Goal: Find specific page/section: Find specific page/section

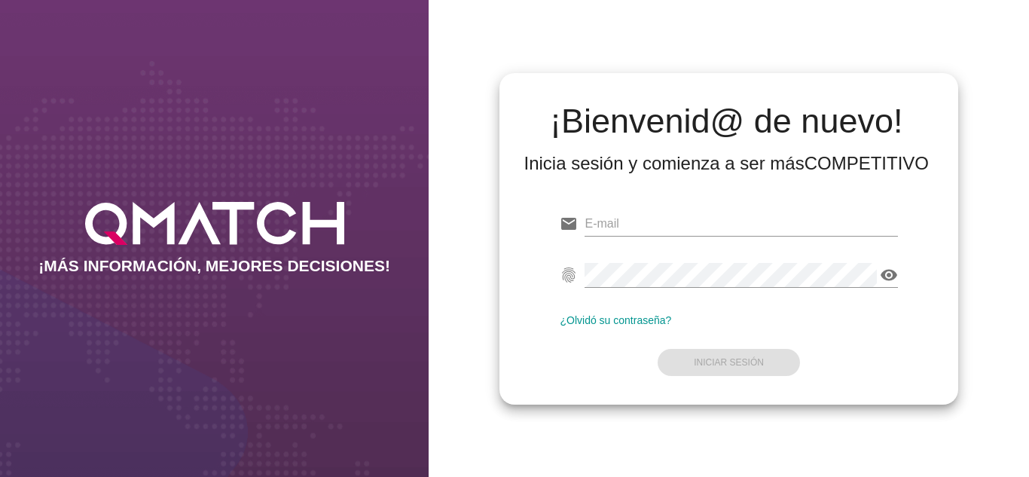
type input "oscargerman.reyrojas@cencosud.com.co"
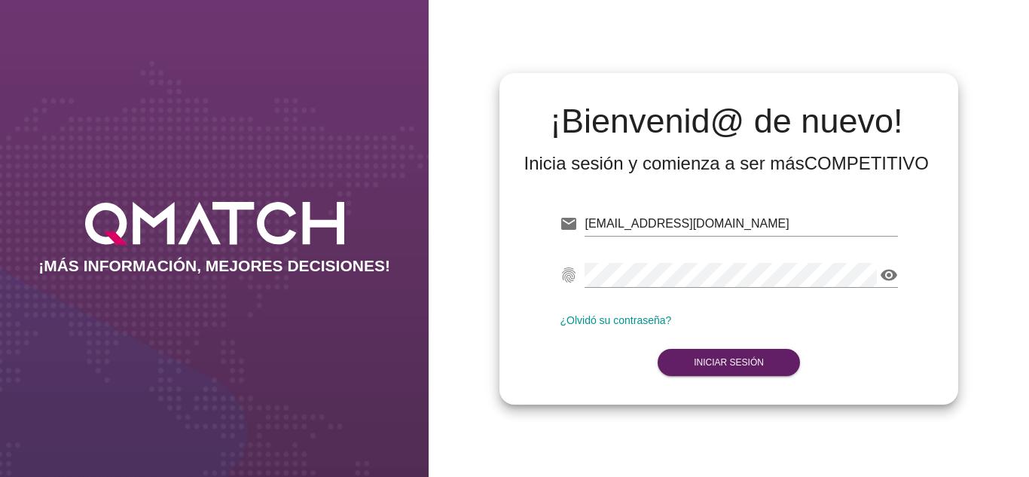
click at [530, 314] on div "email oscargerman.reyrojas@cencosud.com.co Correo no válido fingerprint visibil…" at bounding box center [728, 290] width 434 height 205
click at [746, 371] on button "Iniciar Sesión" at bounding box center [729, 362] width 142 height 27
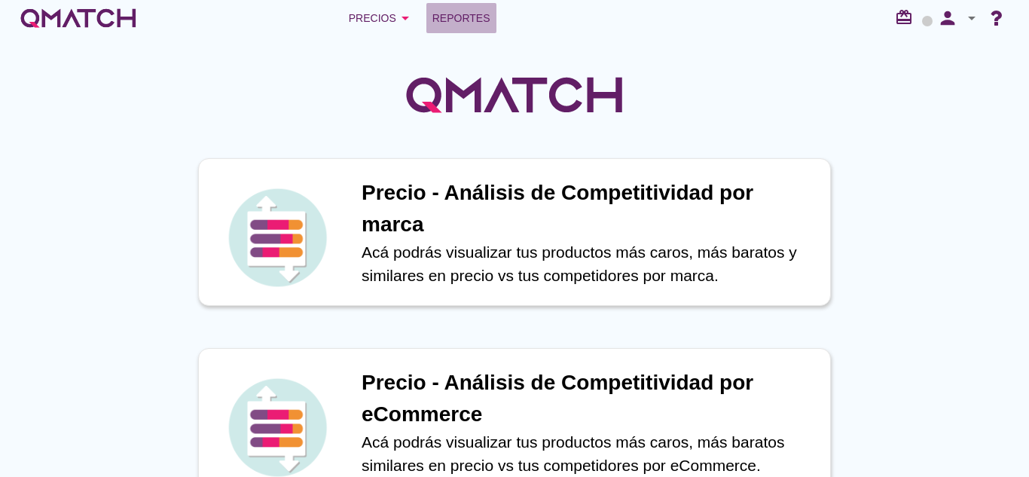
click at [463, 24] on span "Reportes" at bounding box center [461, 18] width 58 height 18
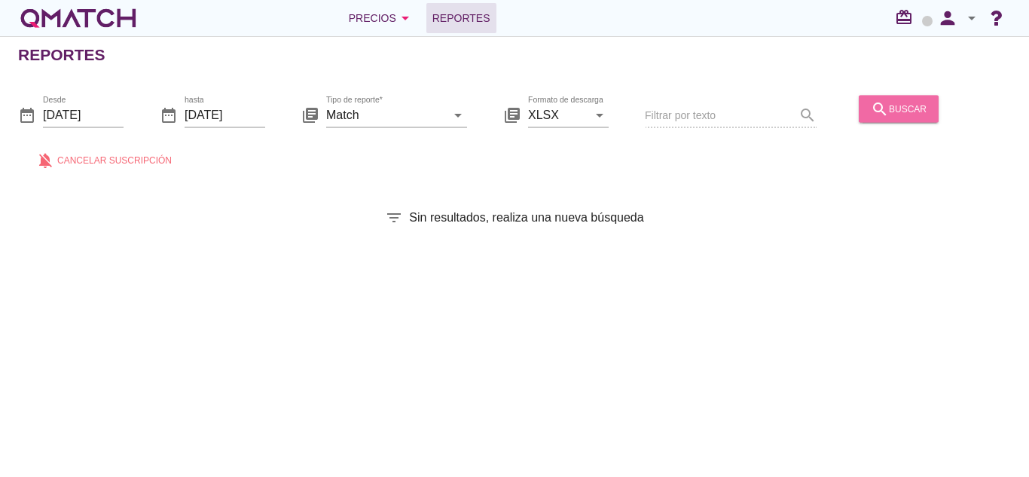
click at [917, 121] on button "search buscar" at bounding box center [899, 108] width 80 height 27
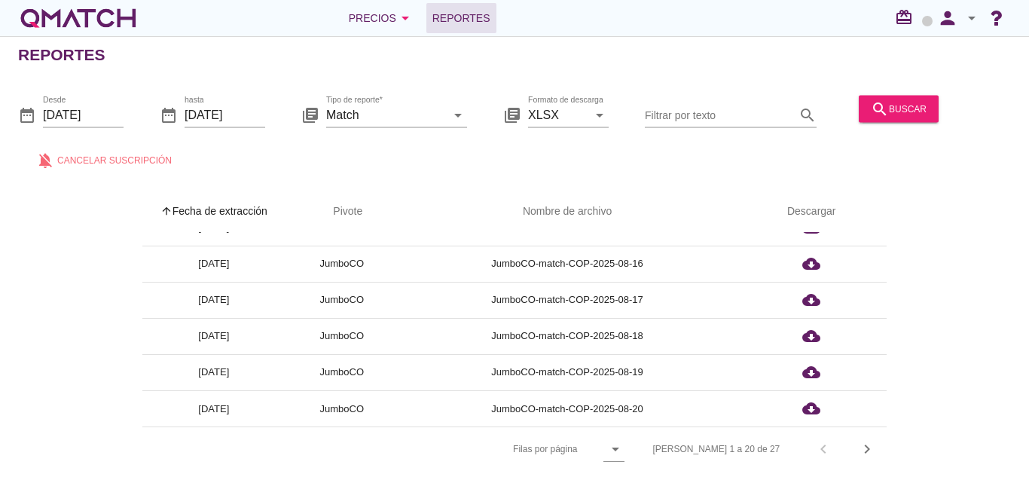
scroll to position [5, 0]
click at [863, 442] on icon "chevron_right" at bounding box center [867, 449] width 18 height 18
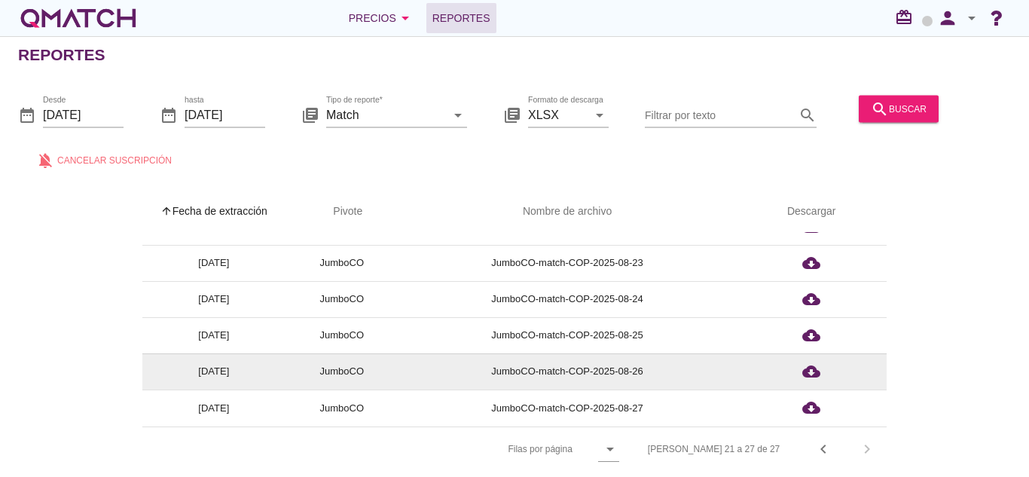
scroll to position [60, 0]
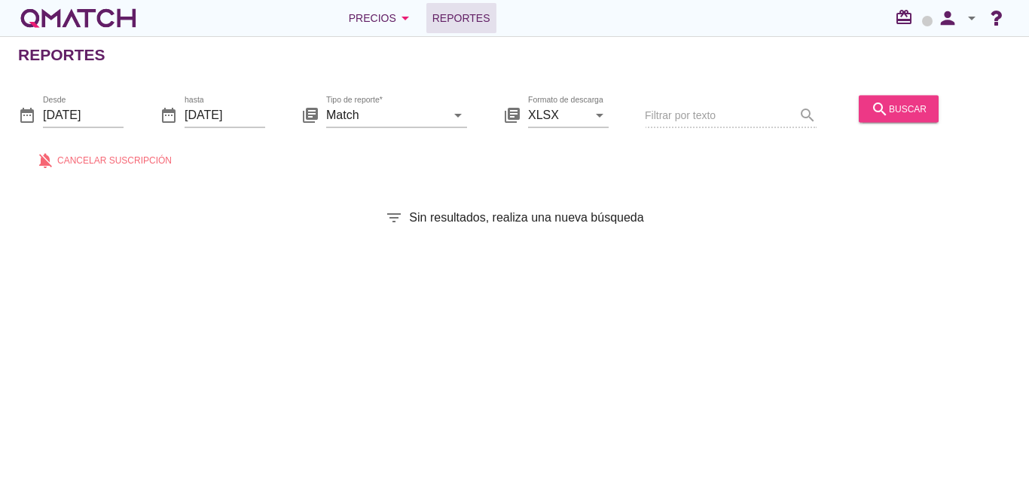
click at [883, 99] on button "search buscar" at bounding box center [899, 108] width 80 height 27
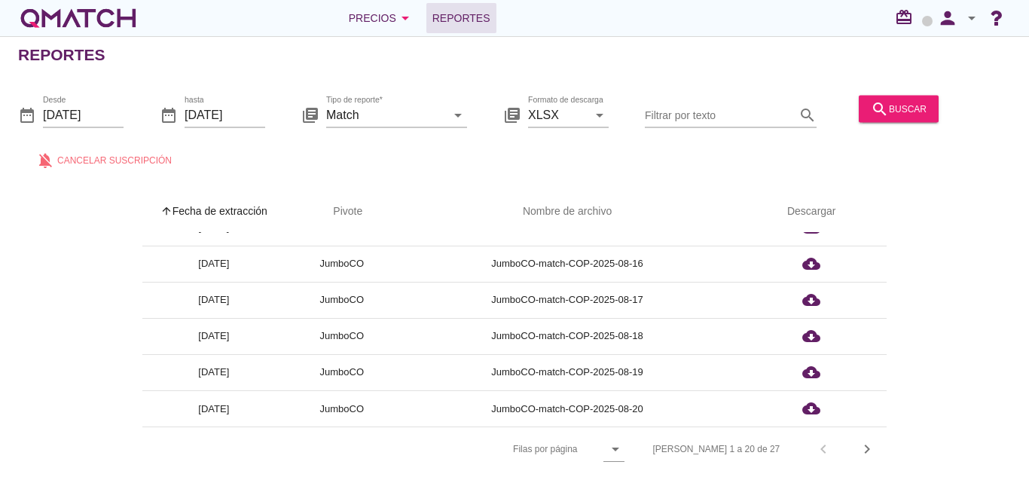
scroll to position [5, 0]
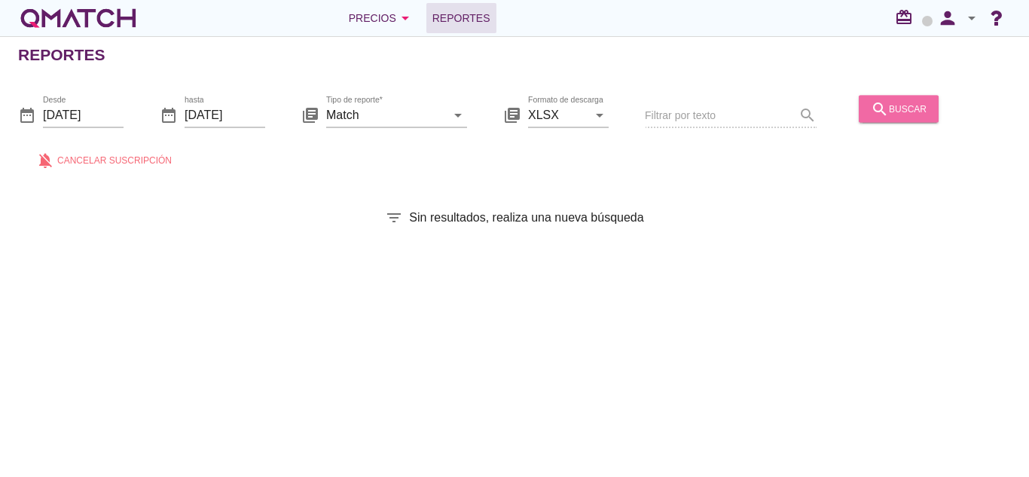
click at [901, 108] on div "search buscar" at bounding box center [899, 108] width 56 height 18
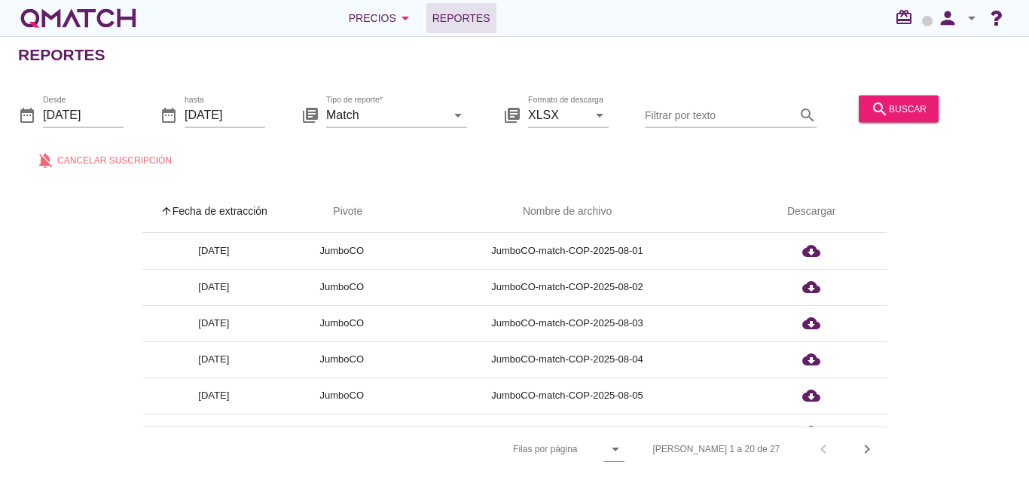
scroll to position [5, 0]
click at [872, 440] on icon "chevron_right" at bounding box center [867, 449] width 18 height 18
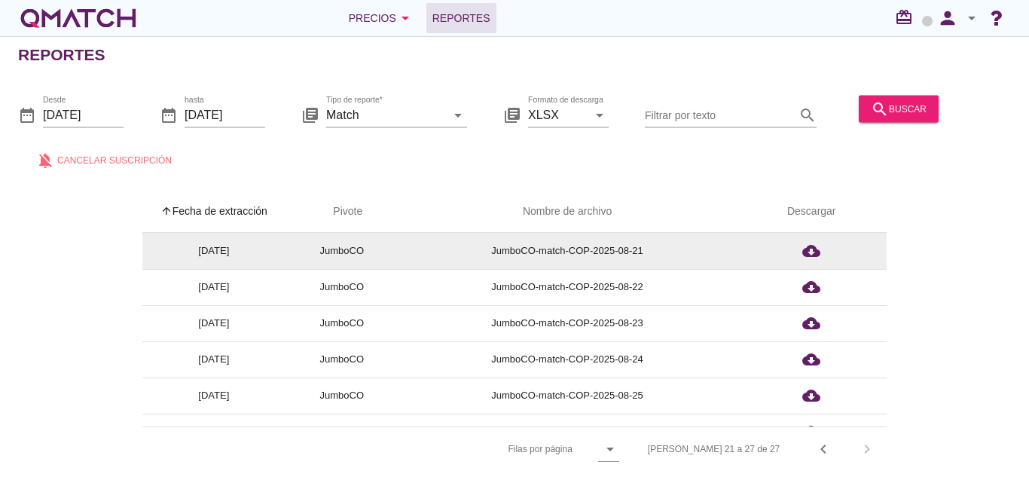
scroll to position [60, 0]
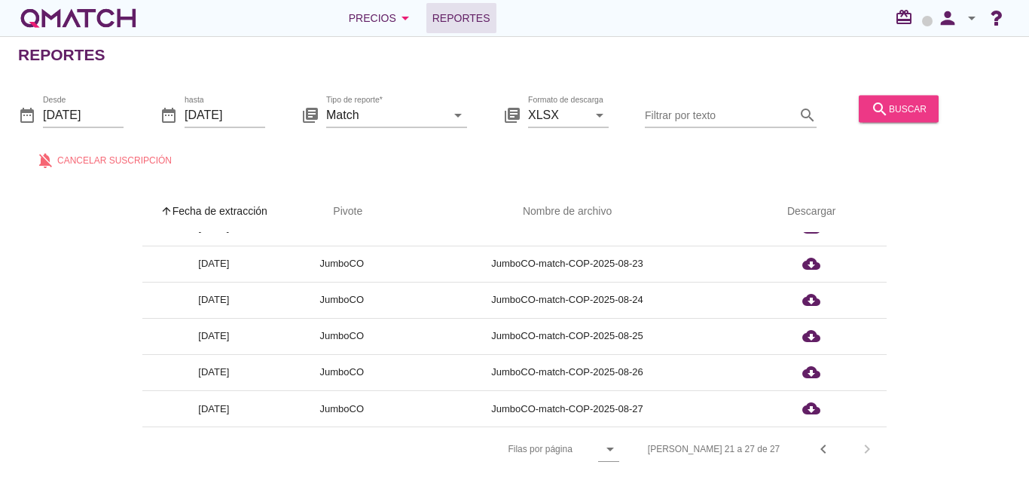
click at [881, 117] on icon "search" at bounding box center [880, 108] width 18 height 18
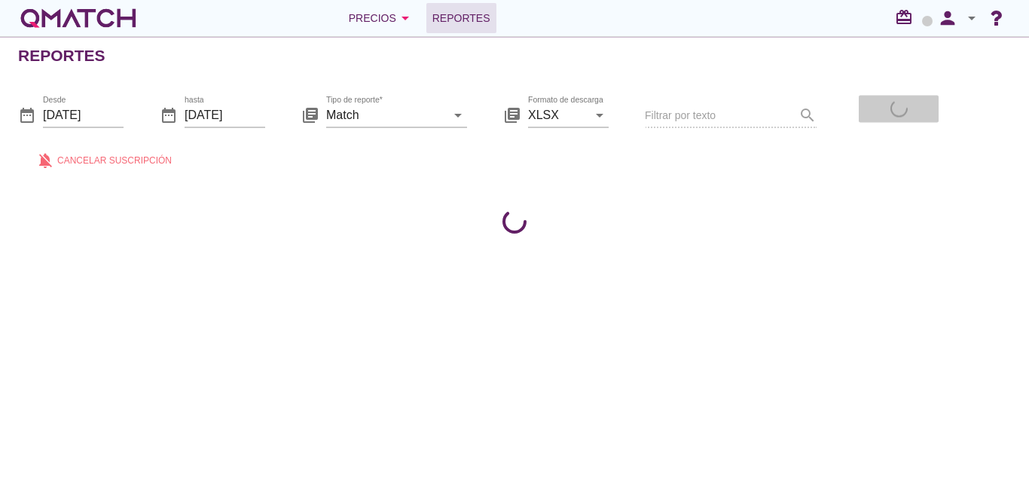
scroll to position [0, 0]
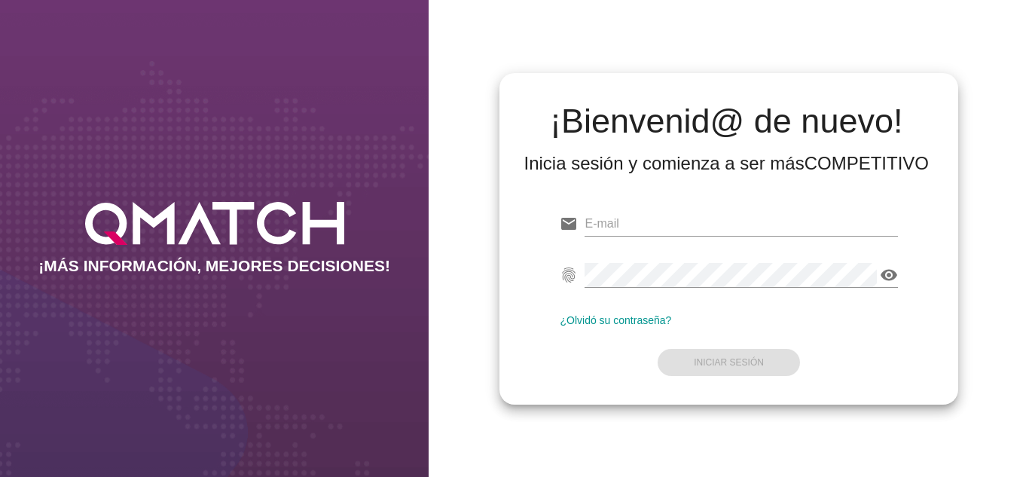
type input "[PERSON_NAME][EMAIL_ADDRESS][DOMAIN_NAME]"
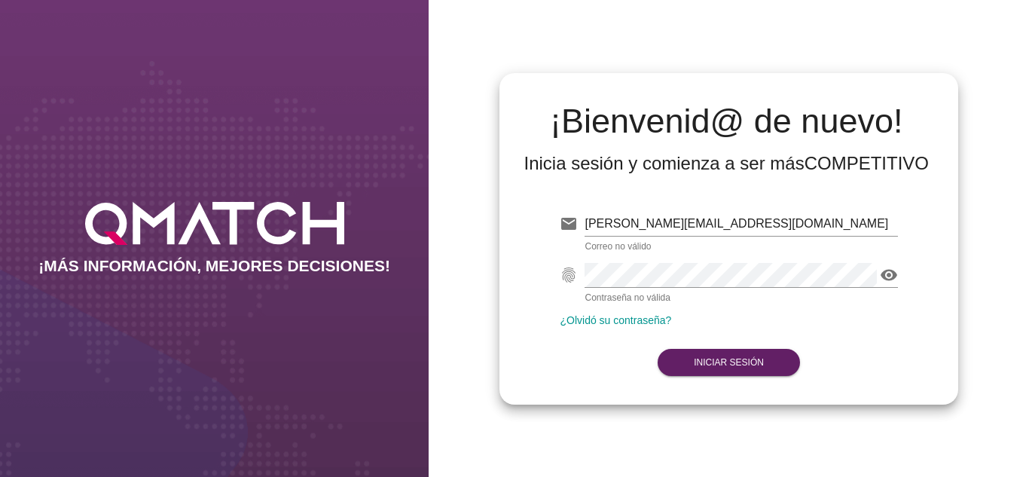
click at [485, 359] on div "¡Bienvenid@ de nuevo! Inicia sesión y comienza a ser más COMPETITIVO email [PER…" at bounding box center [729, 238] width 600 height 477
click at [687, 371] on button "Iniciar Sesión" at bounding box center [729, 362] width 142 height 27
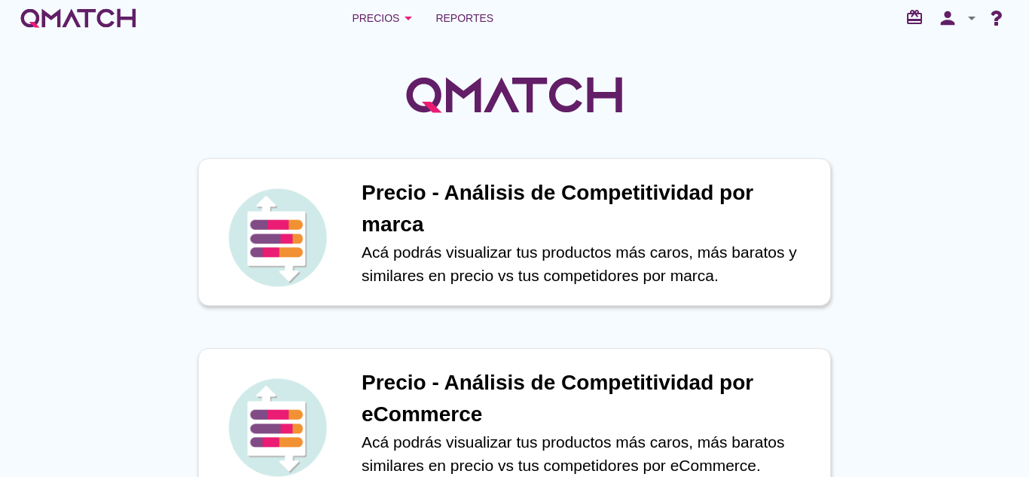
click at [472, 40] on div at bounding box center [514, 86] width 1029 height 101
click at [471, 23] on span "Reportes" at bounding box center [464, 18] width 58 height 18
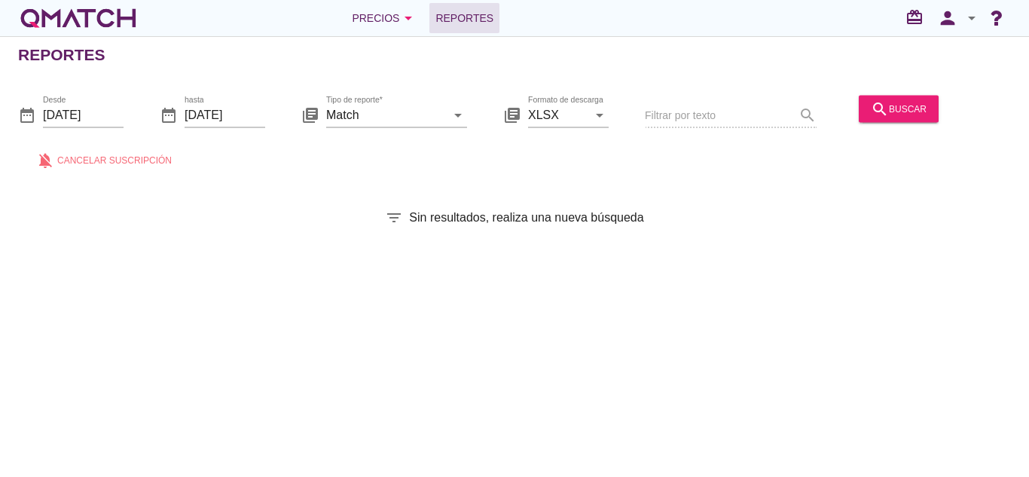
click at [471, 23] on span "Reportes" at bounding box center [464, 18] width 58 height 18
click at [917, 102] on div "search buscar" at bounding box center [899, 108] width 56 height 18
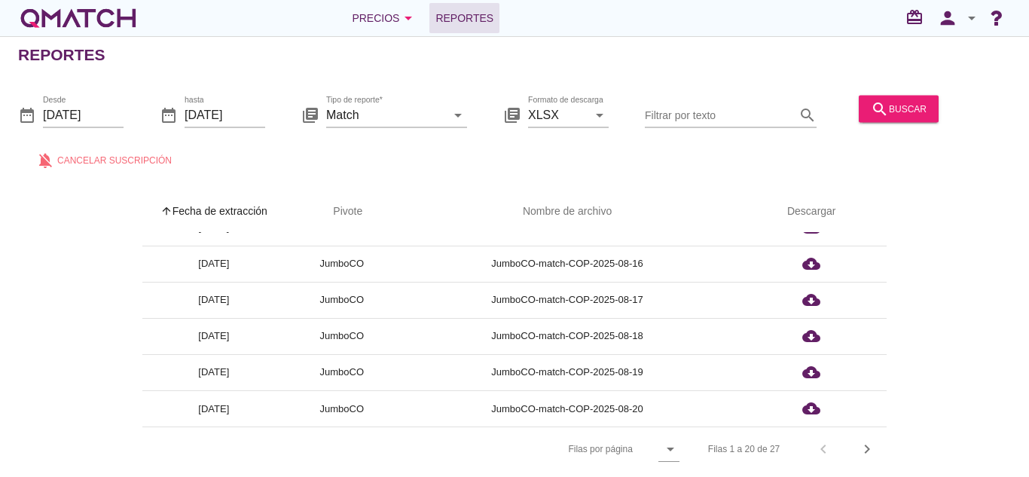
scroll to position [5, 0]
